Goal: Navigation & Orientation: Find specific page/section

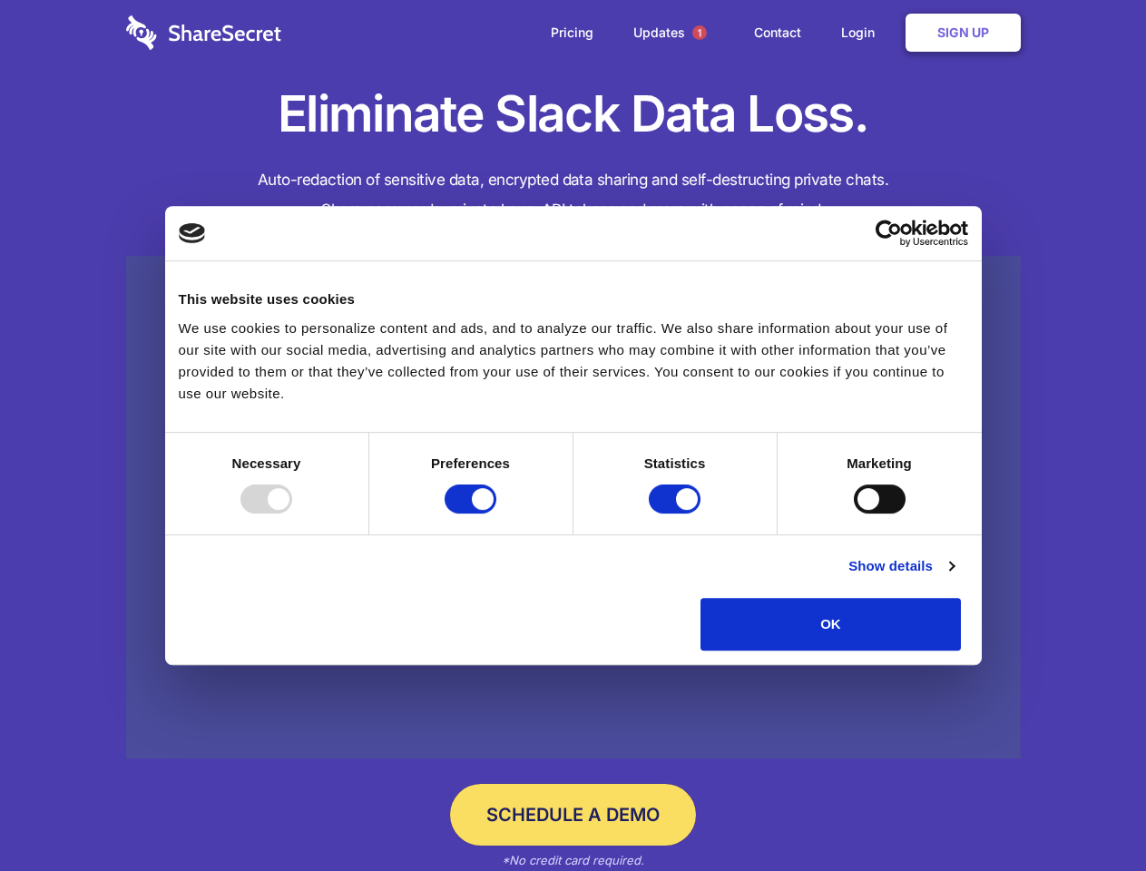
click at [292, 514] on div at bounding box center [266, 499] width 52 height 29
click at [496, 514] on input "Preferences" at bounding box center [471, 499] width 52 height 29
checkbox input "false"
click at [677, 514] on input "Statistics" at bounding box center [675, 499] width 52 height 29
checkbox input "false"
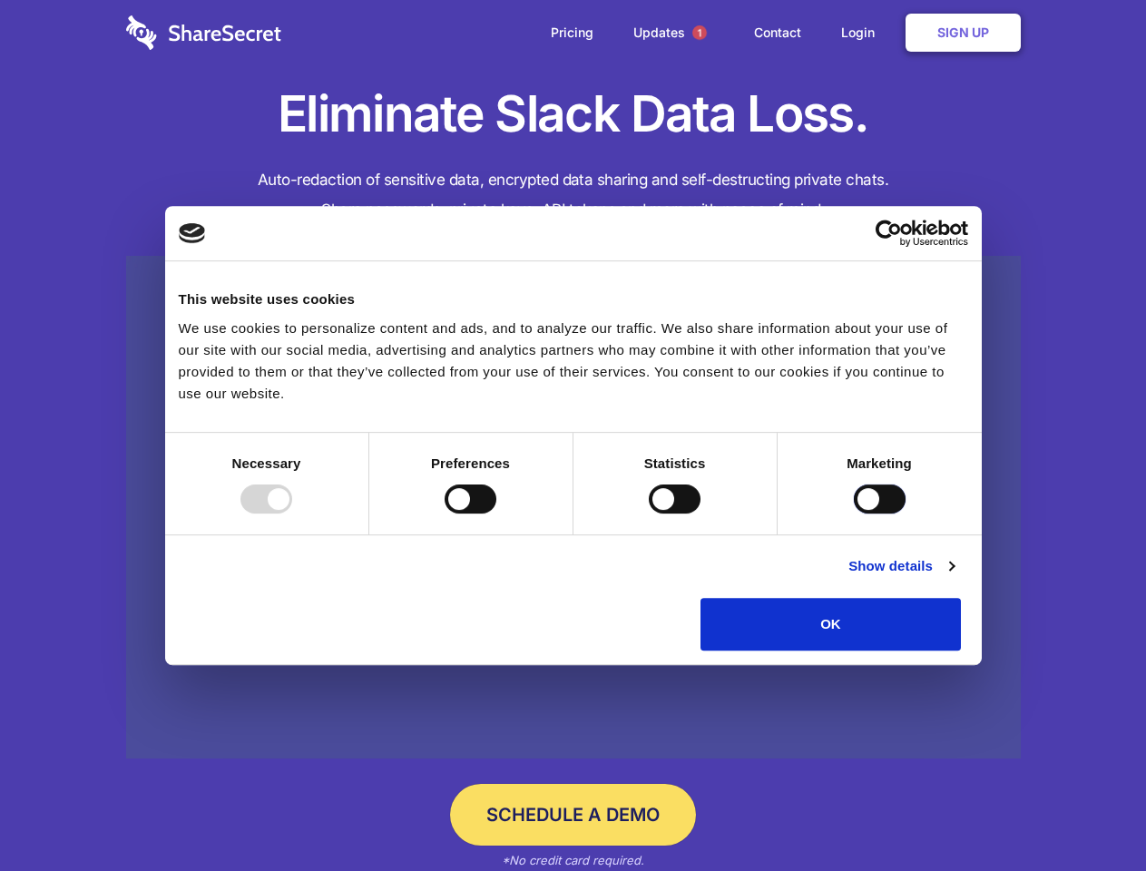
click at [854, 514] on input "Marketing" at bounding box center [880, 499] width 52 height 29
checkbox input "true"
click at [954, 577] on link "Show details" at bounding box center [900, 566] width 105 height 22
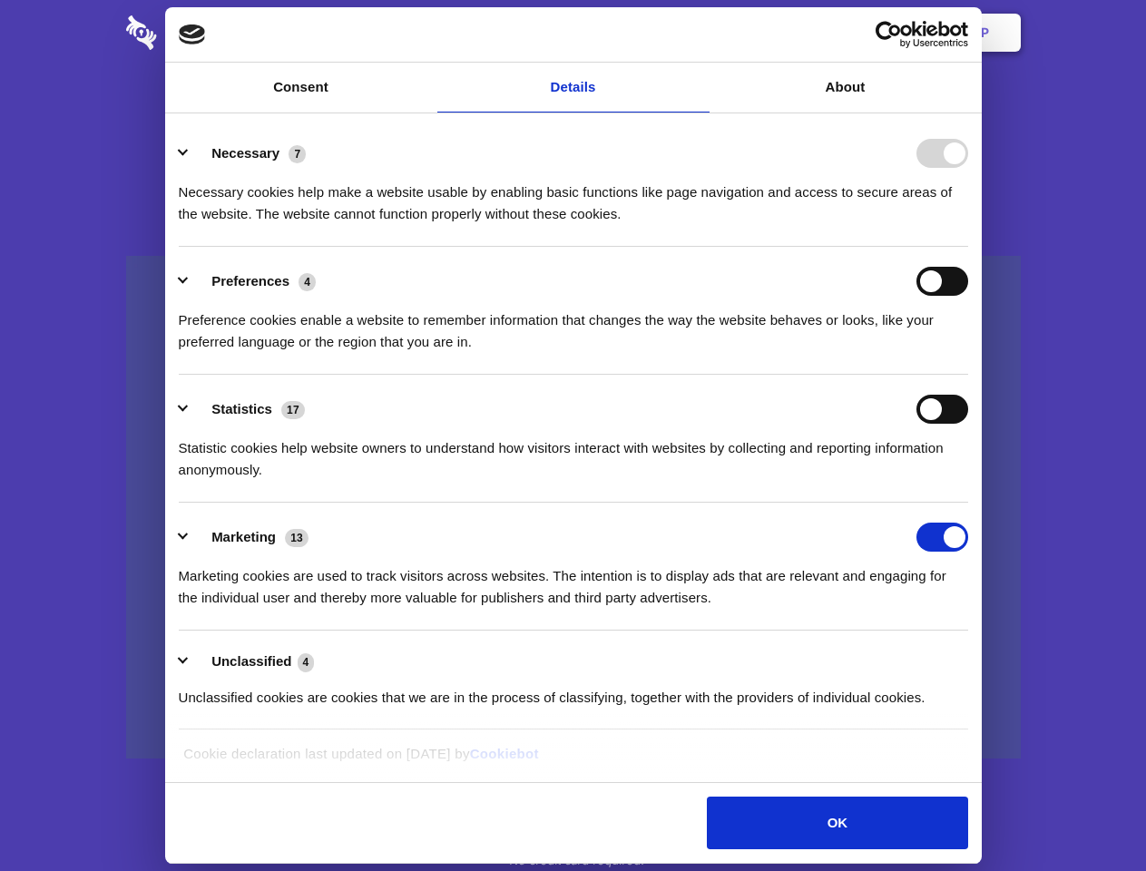
click at [976, 657] on ul "Necessary 7 Necessary cookies help make a website usable by enabling basic func…" at bounding box center [573, 425] width 807 height 612
click at [699, 33] on span "1" at bounding box center [699, 32] width 15 height 15
